Goal: Task Accomplishment & Management: Complete application form

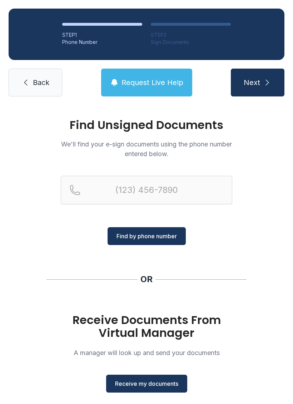
click at [38, 89] on link "Back" at bounding box center [36, 83] width 54 height 28
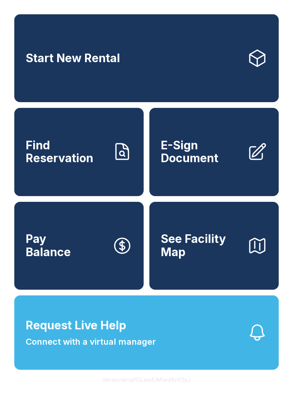
click at [61, 162] on span "Find Reservation" at bounding box center [66, 152] width 81 height 26
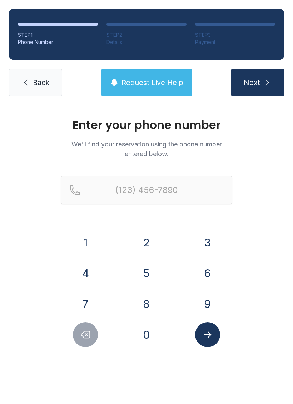
click at [37, 83] on span "Back" at bounding box center [41, 83] width 16 height 10
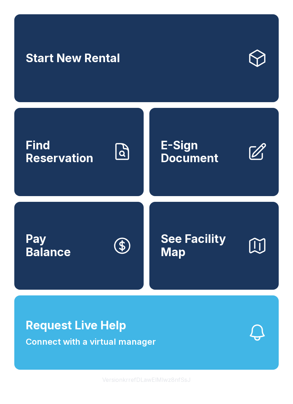
click at [205, 259] on span "See Facility Map" at bounding box center [201, 246] width 81 height 26
click at [217, 151] on span "E-Sign Document" at bounding box center [201, 152] width 81 height 26
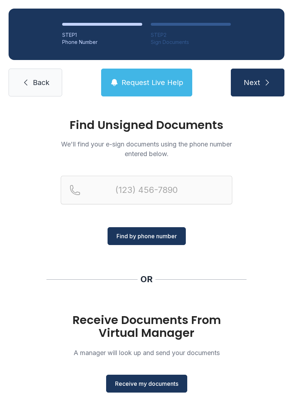
click at [159, 384] on span "Receive my documents" at bounding box center [146, 383] width 63 height 9
